Goal: Task Accomplishment & Management: Complete application form

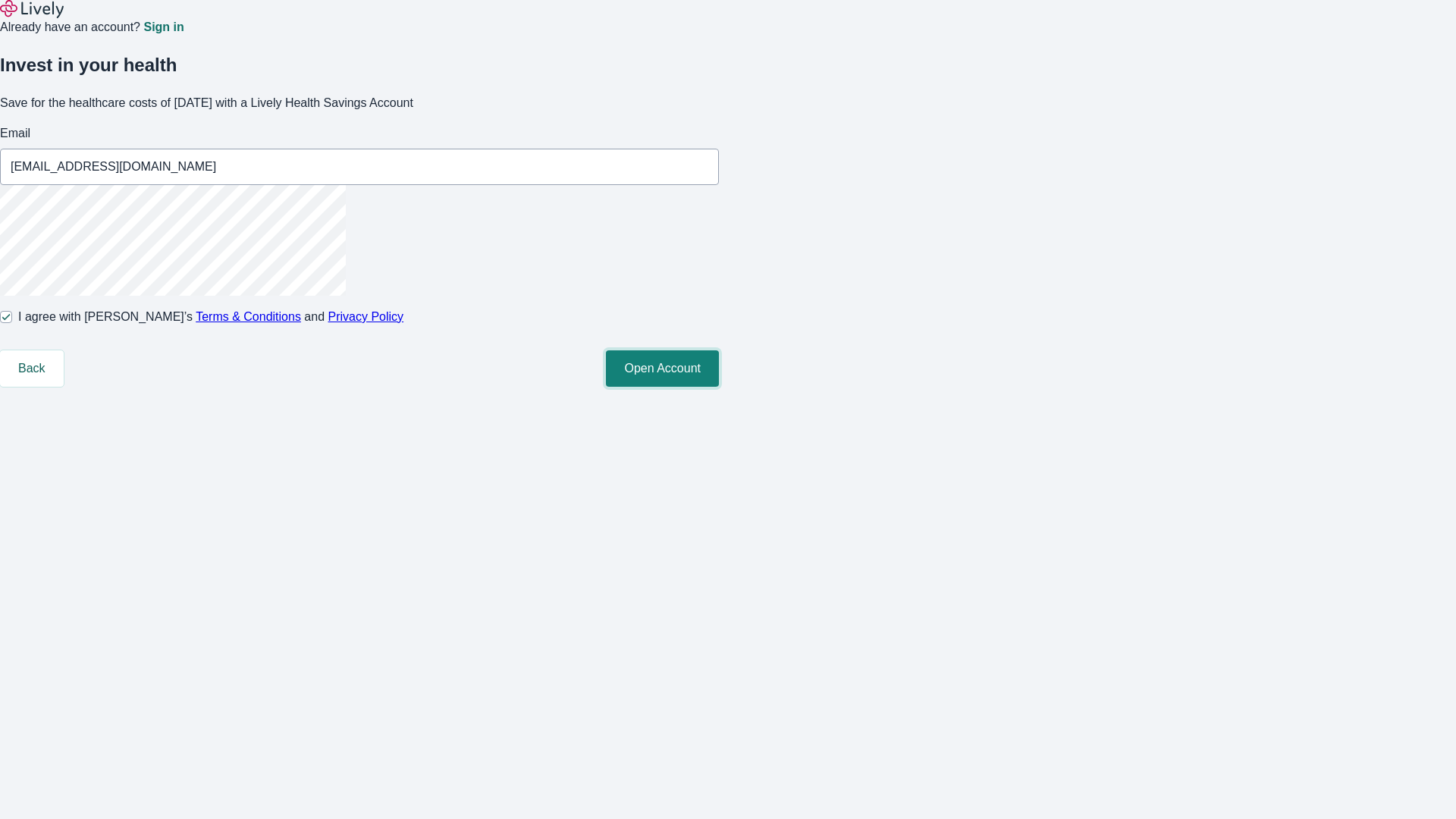
click at [719, 387] on button "Open Account" at bounding box center [662, 368] width 113 height 36
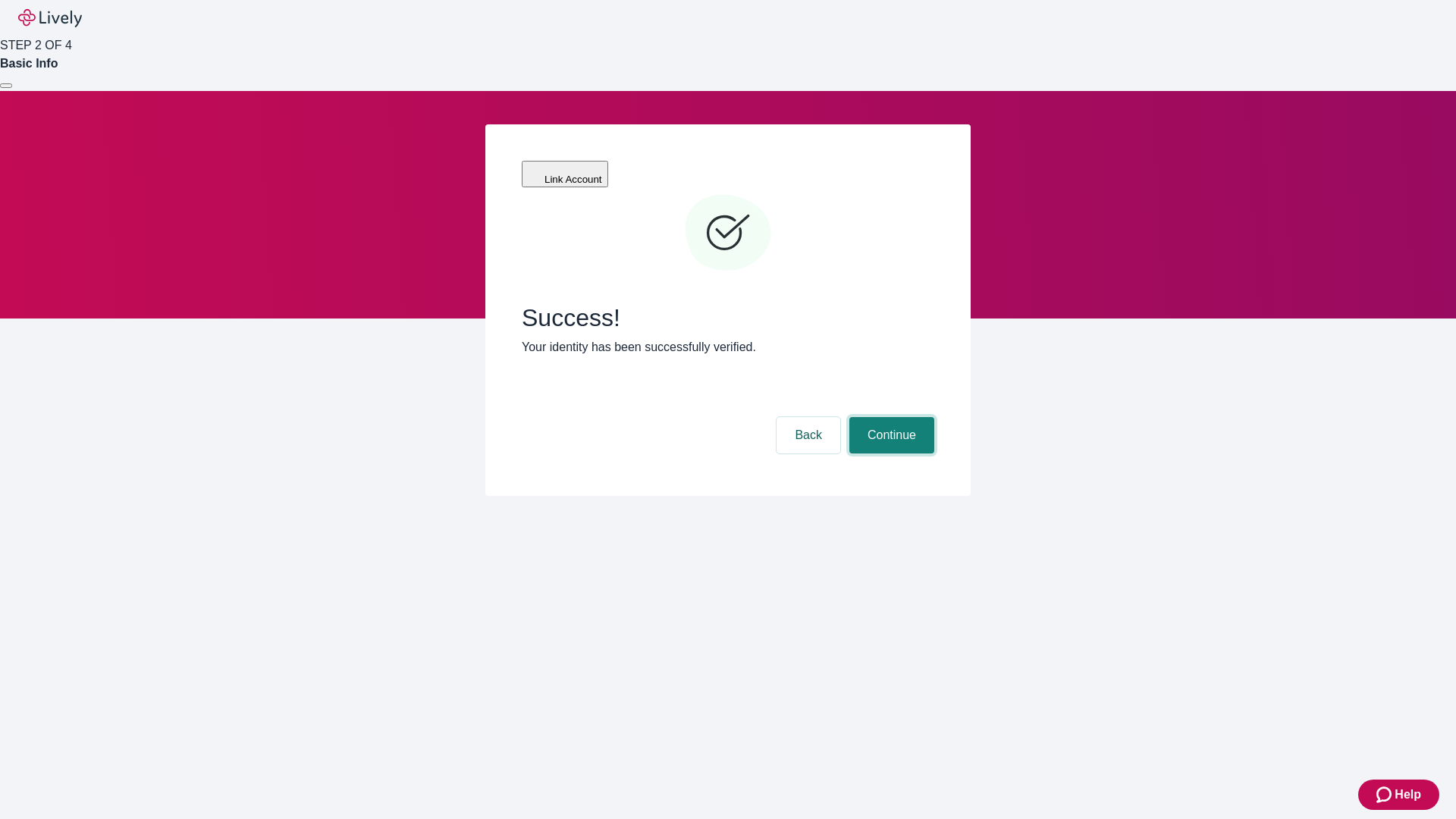
click at [890, 417] on button "Continue" at bounding box center [892, 435] width 85 height 36
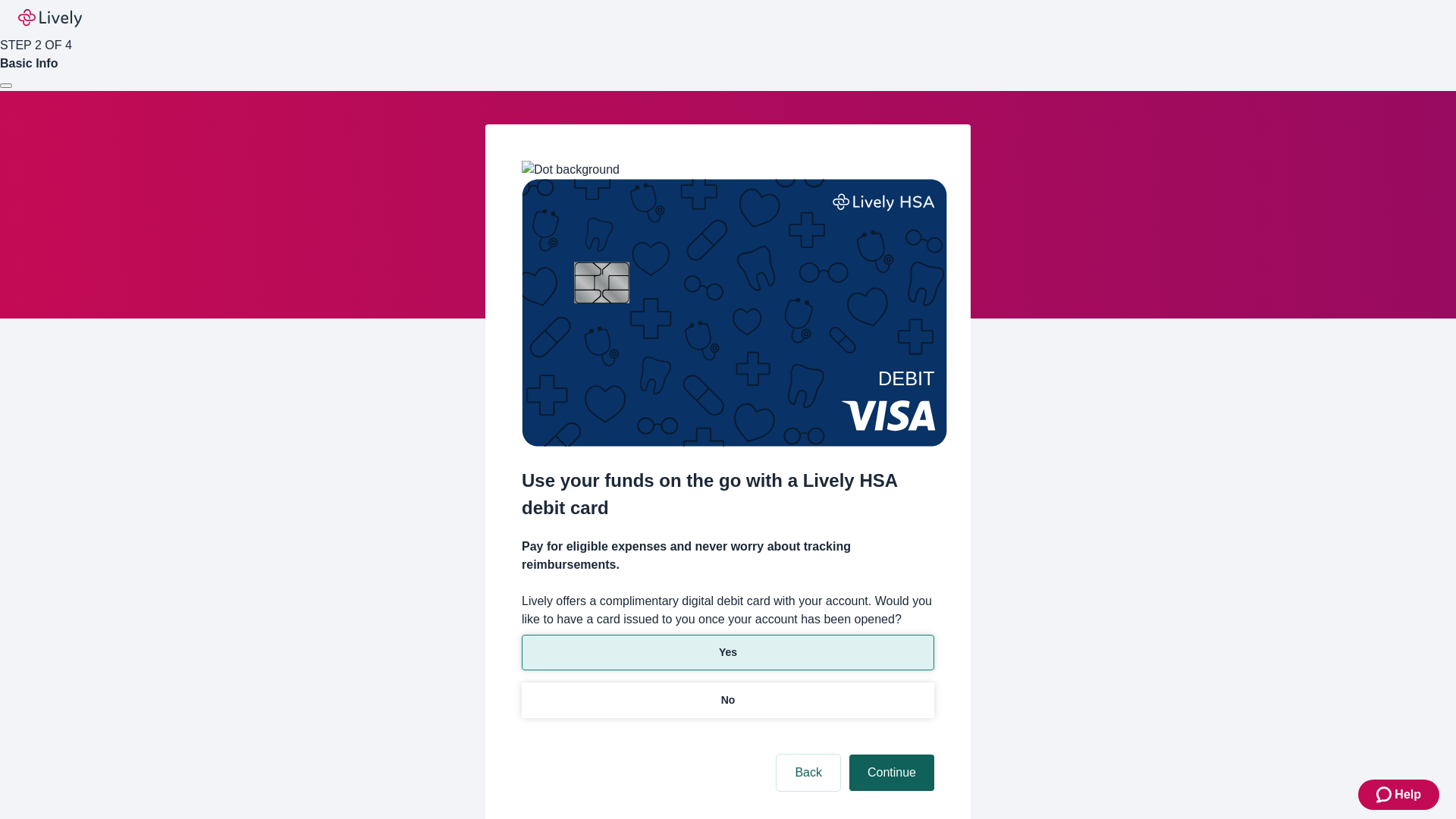
click at [727, 644] on p "Yes" at bounding box center [728, 651] width 18 height 16
click at [890, 754] on button "Continue" at bounding box center [892, 772] width 85 height 36
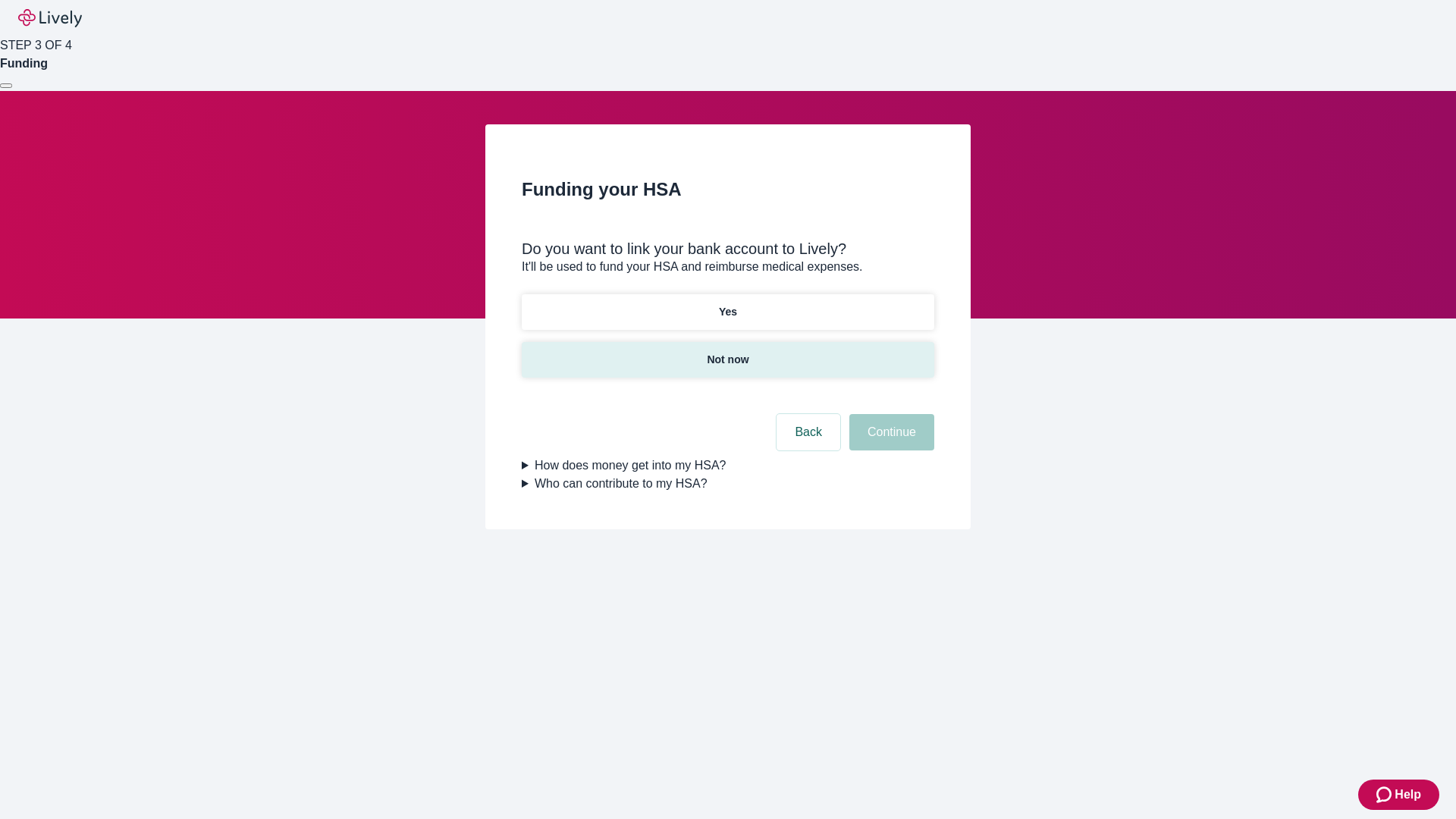
click at [727, 352] on p "Not now" at bounding box center [727, 359] width 42 height 16
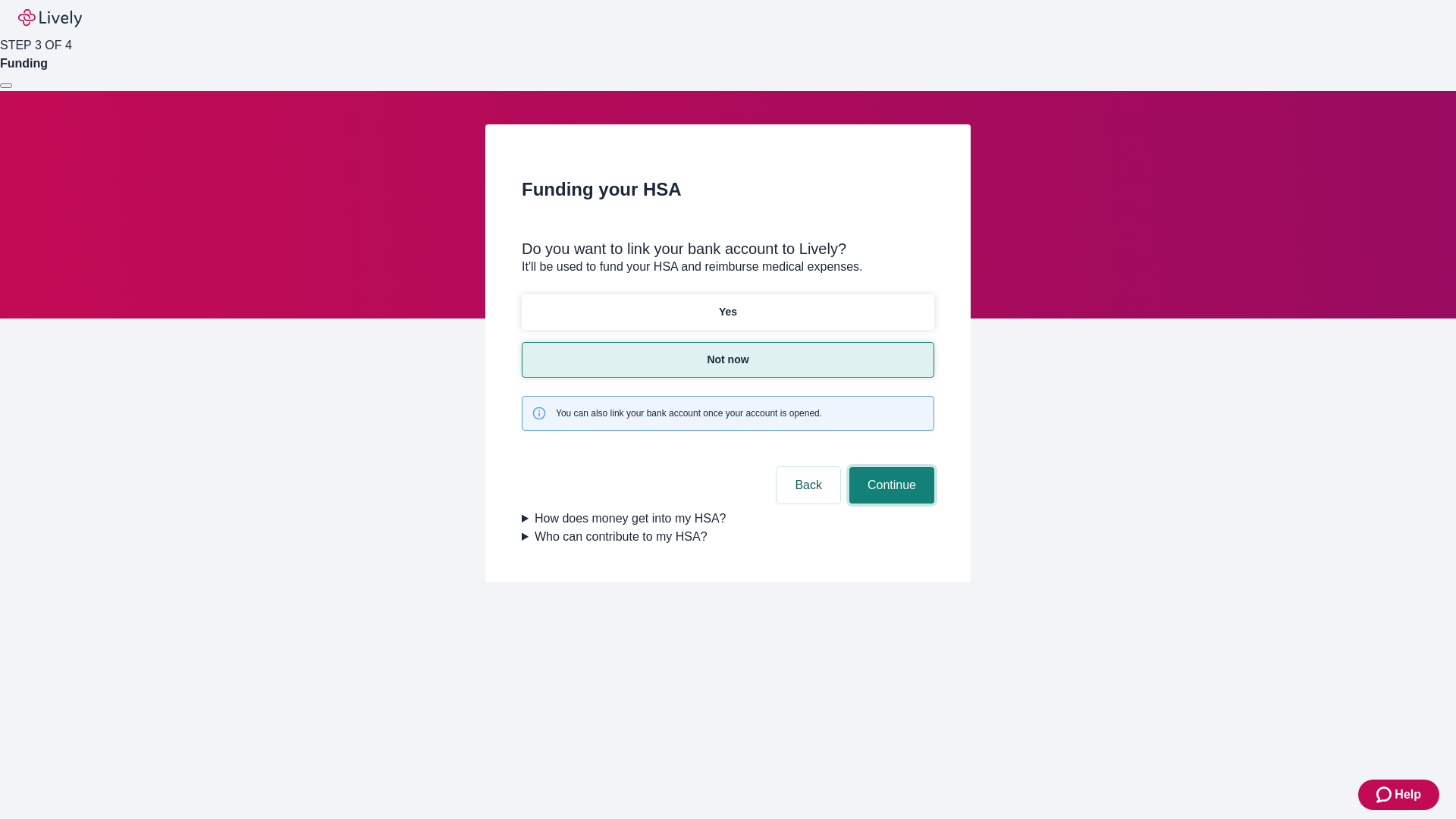
click at [890, 467] on button "Continue" at bounding box center [892, 485] width 85 height 36
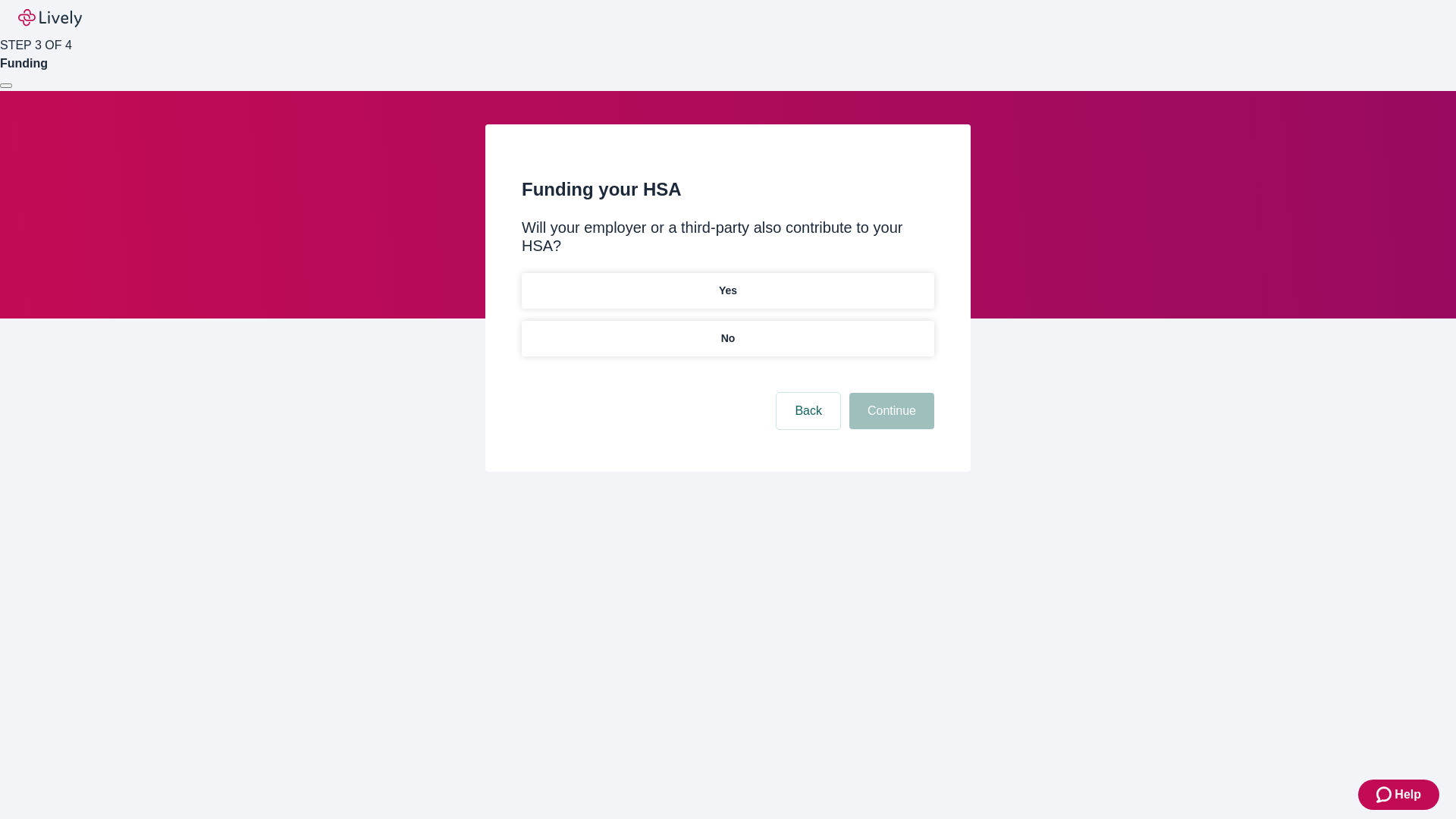
click at [727, 330] on p "No" at bounding box center [729, 338] width 15 height 16
click at [890, 393] on button "Continue" at bounding box center [892, 411] width 85 height 36
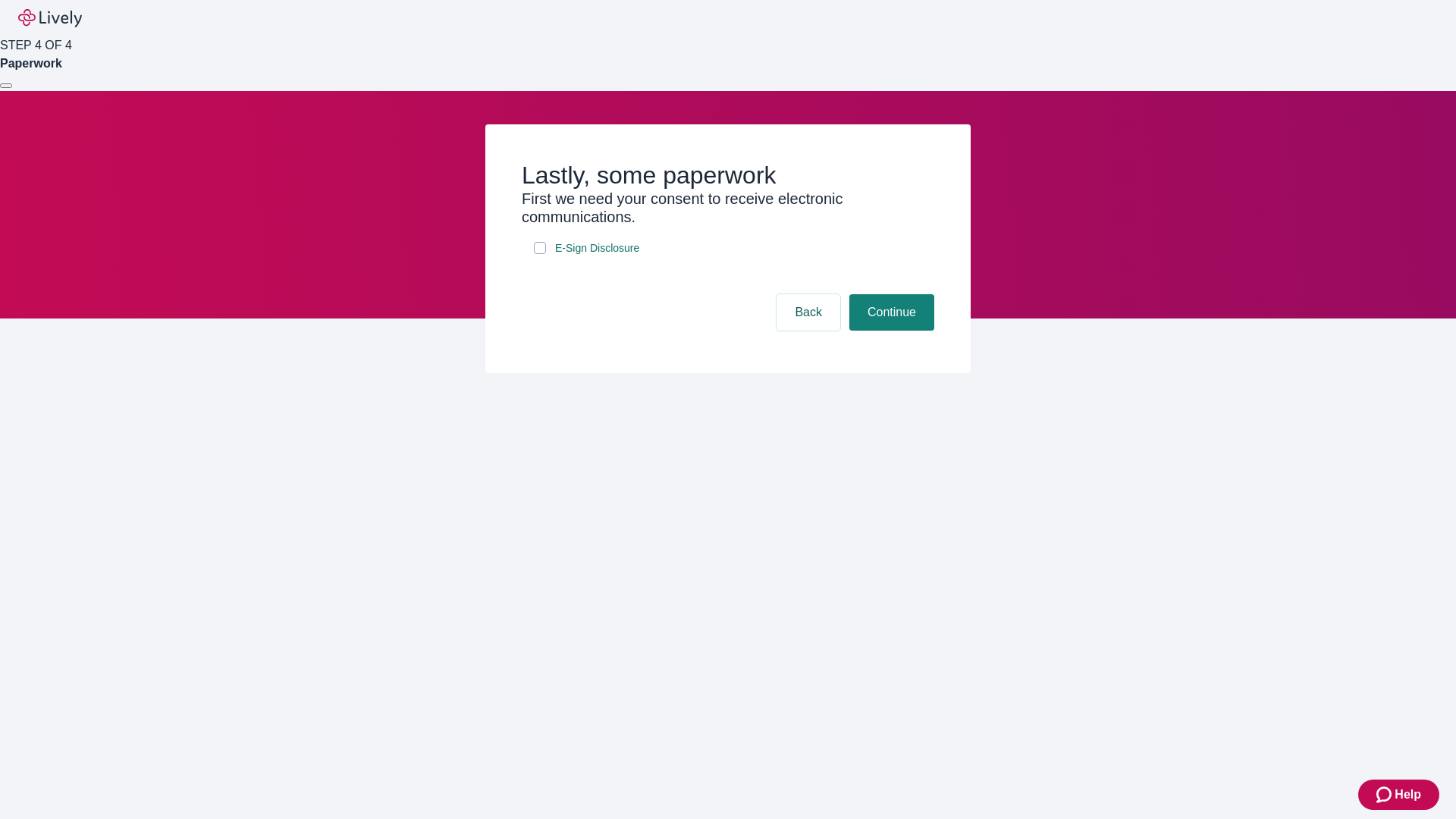
click at [540, 254] on input "E-Sign Disclosure" at bounding box center [540, 247] width 12 height 12
checkbox input "true"
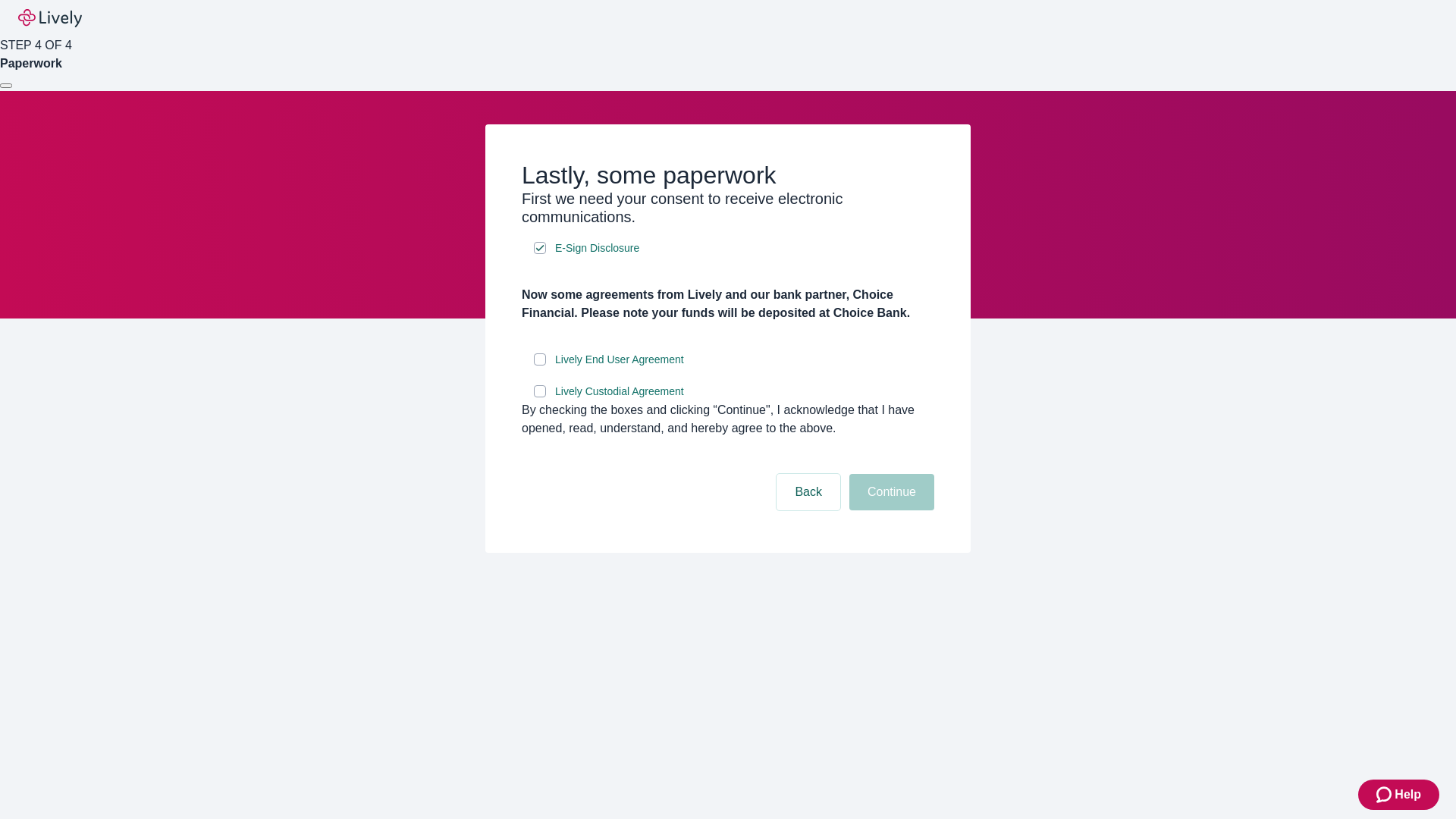
click at [540, 366] on input "Lively End User Agreement" at bounding box center [540, 359] width 12 height 12
checkbox input "true"
click at [540, 398] on input "Lively Custodial Agreement" at bounding box center [540, 391] width 12 height 12
checkbox input "true"
click at [890, 510] on button "Continue" at bounding box center [892, 492] width 85 height 36
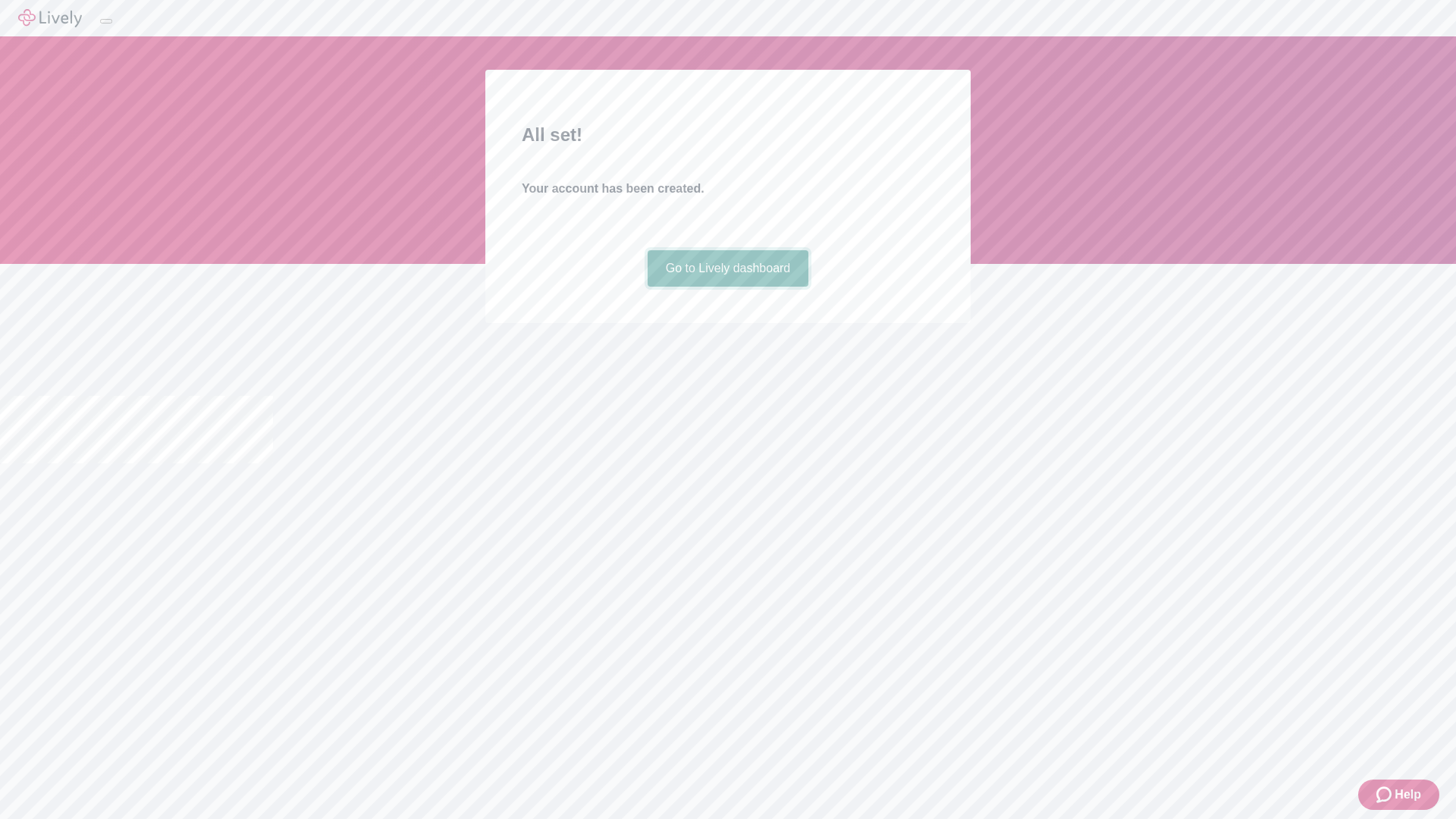
click at [727, 287] on link "Go to Lively dashboard" at bounding box center [728, 269] width 162 height 36
